Goal: Transaction & Acquisition: Purchase product/service

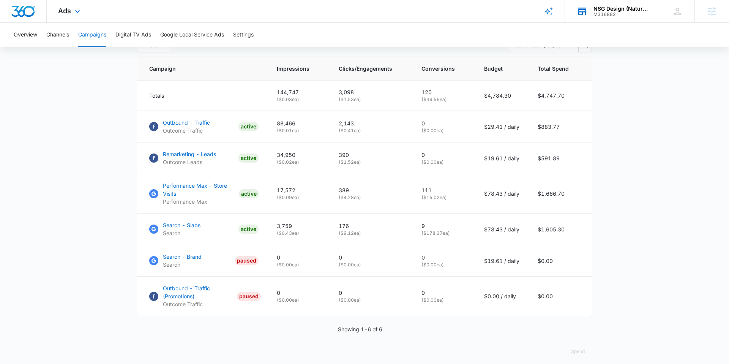
click at [606, 11] on div "NSG Design (Natural Stone Gallery)" at bounding box center [620, 9] width 55 height 6
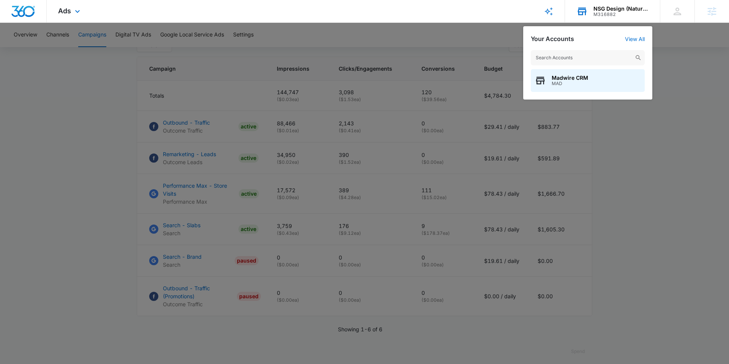
click at [578, 57] on input "text" at bounding box center [587, 57] width 114 height 15
type input "fastr"
click at [592, 84] on span "M35298" at bounding box center [575, 83] width 48 height 5
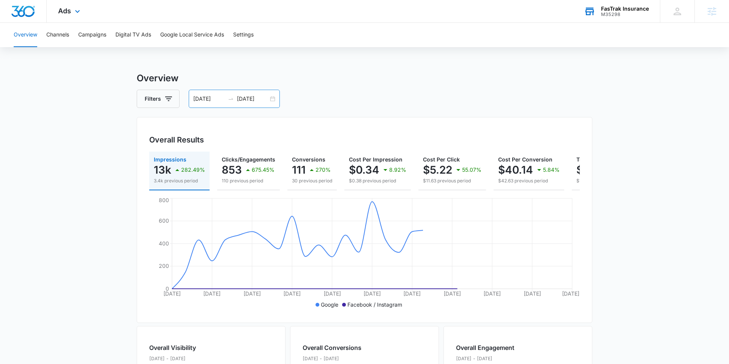
click at [198, 102] on input "02/16/2025" at bounding box center [208, 98] width 31 height 8
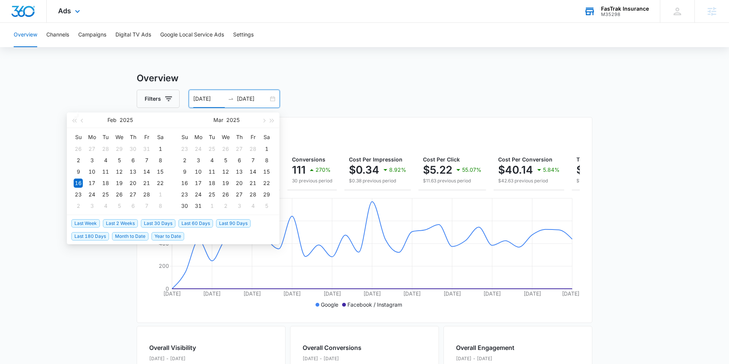
click at [151, 223] on span "Last 30 Days" at bounding box center [158, 223] width 35 height 8
type input "08/09/2025"
type input "09/08/2025"
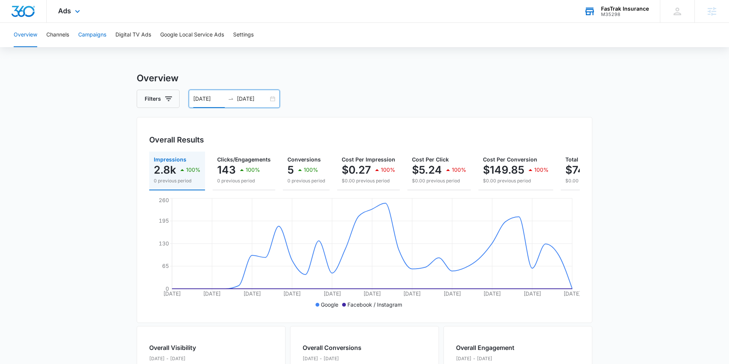
click at [89, 35] on button "Campaigns" at bounding box center [92, 35] width 28 height 24
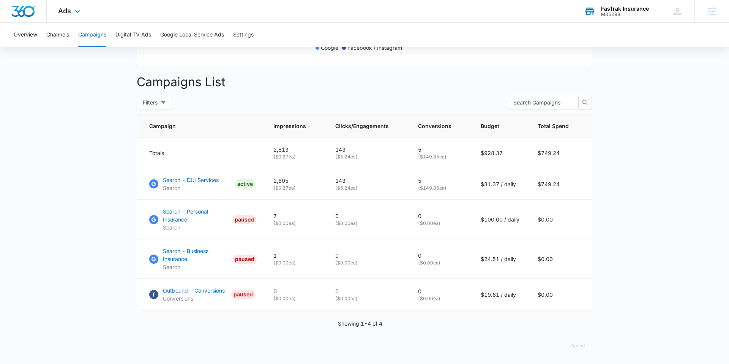
scroll to position [257, 0]
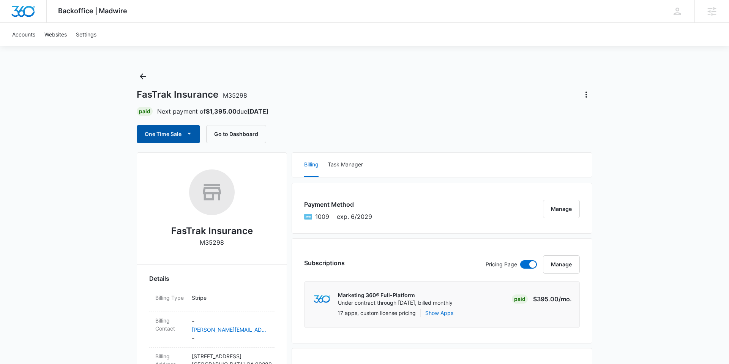
click at [178, 139] on button "One Time Sale" at bounding box center [168, 134] width 63 height 18
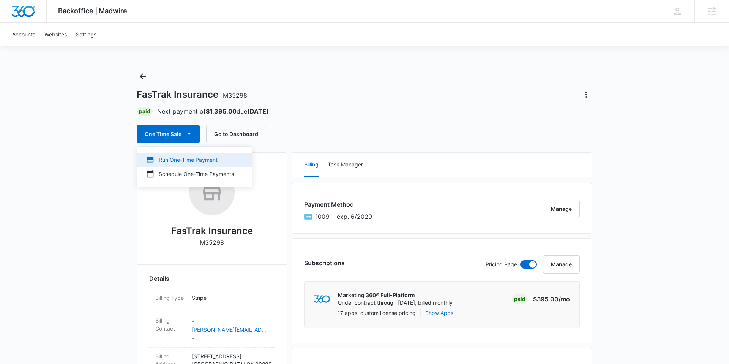
click at [178, 155] on button "Run One-Time Payment" at bounding box center [194, 160] width 115 height 14
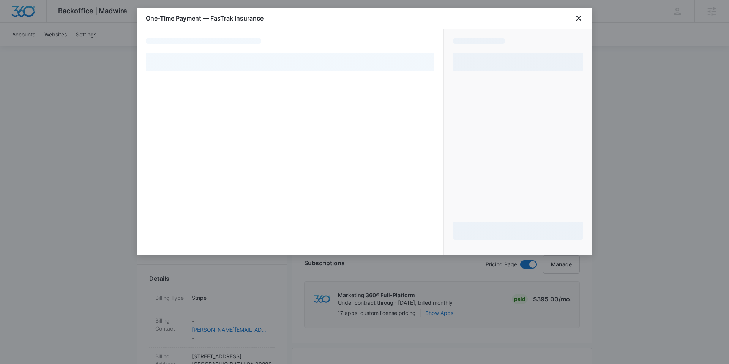
select select "pm_1PycNJA4n8RTgNjUWy50gxZD"
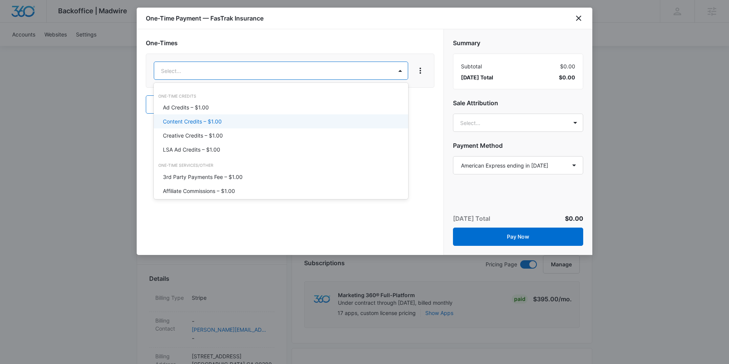
click at [207, 121] on p "Content Credits – $1.00" at bounding box center [192, 121] width 59 height 8
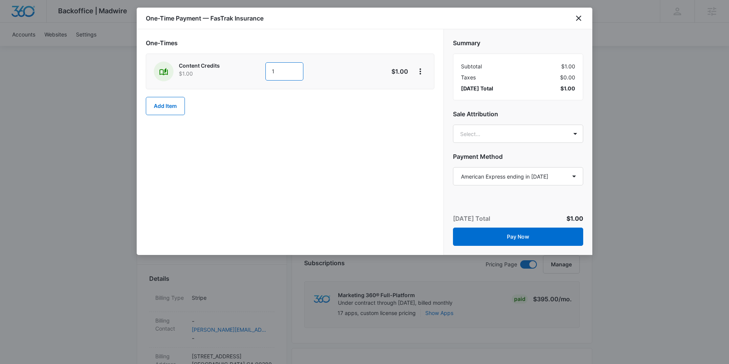
click at [277, 73] on input "1" at bounding box center [284, 71] width 38 height 18
type input "1000"
click at [445, 107] on div "Summary Subtotal $1,000.00 Taxes $0.00 [DATE] Total $1,000.00 Sale Attribution …" at bounding box center [518, 108] width 148 height 159
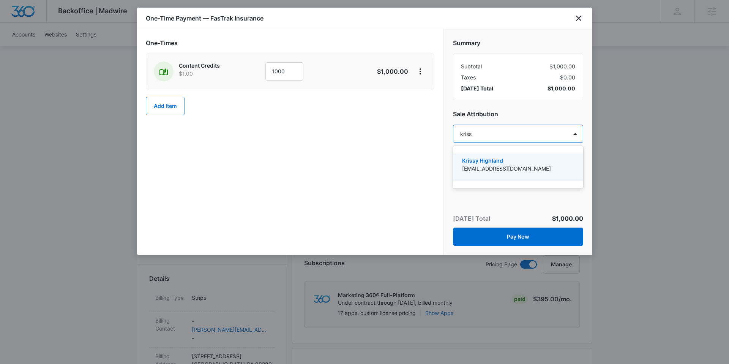
type input "krissy"
click at [497, 161] on p "Krissy Highland" at bounding box center [517, 160] width 110 height 8
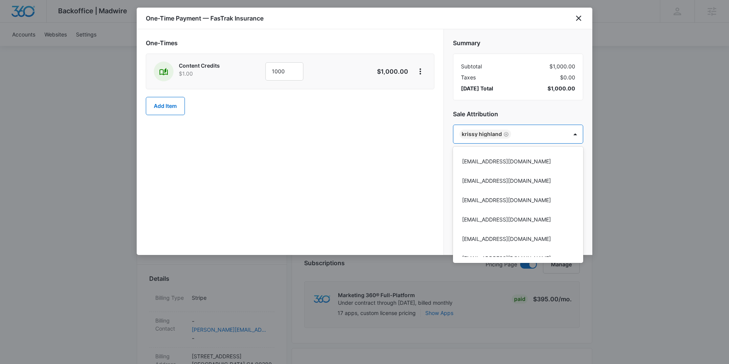
click at [446, 106] on div at bounding box center [364, 182] width 729 height 364
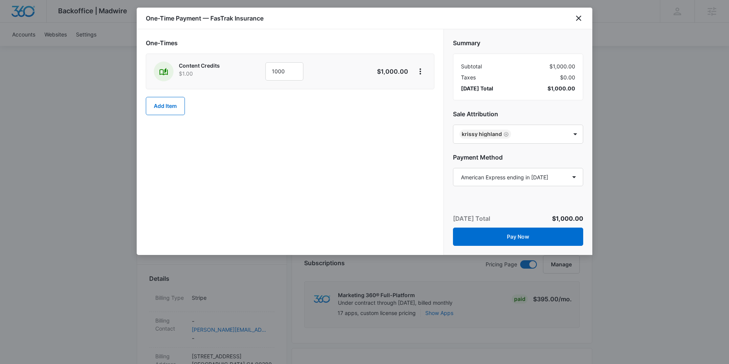
click at [447, 99] on div "Summary Subtotal $1,000.00 Taxes $0.00 [DATE] Total $1,000.00 Sale Attribution …" at bounding box center [518, 108] width 148 height 159
click at [510, 232] on button "Pay Now" at bounding box center [518, 236] width 130 height 18
